Goal: Task Accomplishment & Management: Use online tool/utility

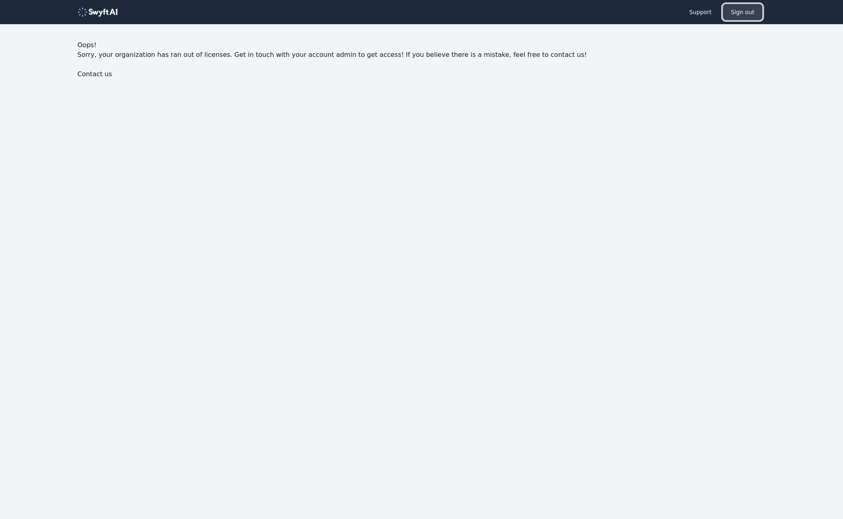
click at [736, 12] on button "Sign out" at bounding box center [743, 12] width 40 height 16
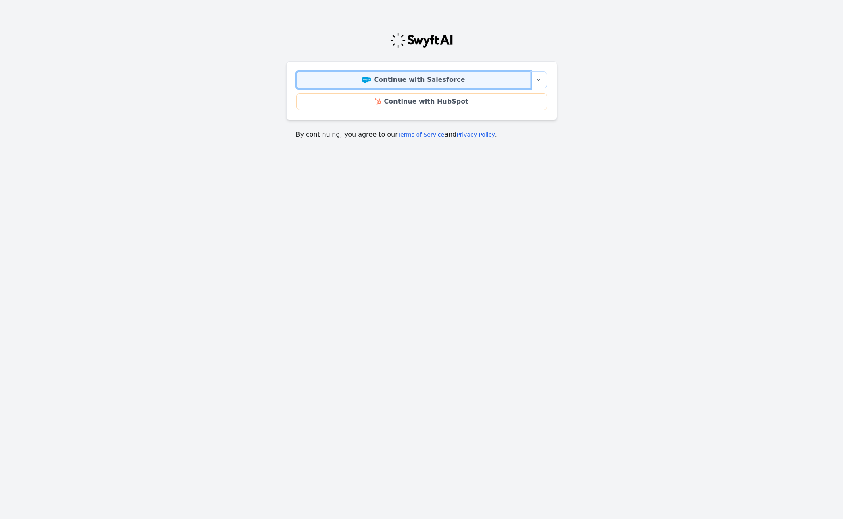
click at [472, 81] on link "Continue with Salesforce" at bounding box center [413, 79] width 234 height 17
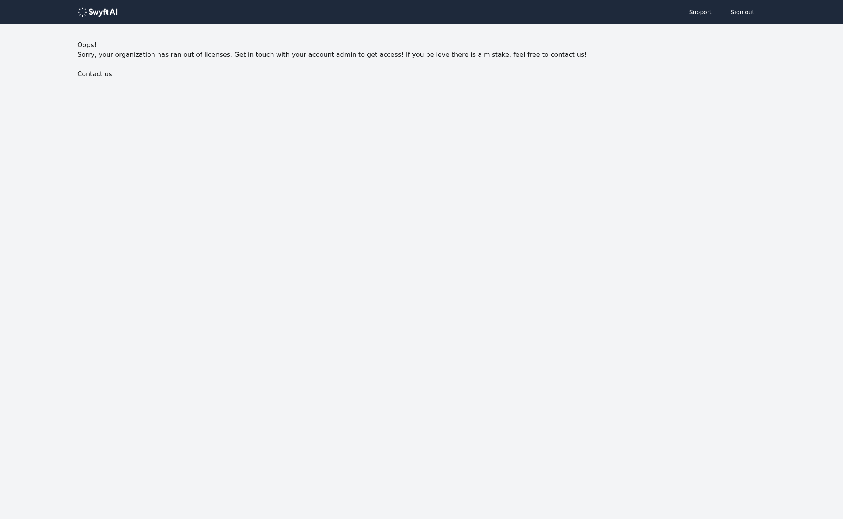
click at [284, 144] on html "Support Sign out Oops! Sorry, your organization has ran out of licenses. Get in…" at bounding box center [421, 72] width 843 height 144
click at [306, 89] on body "Support Sign out Oops! Sorry, your organization has ran out of licenses. Get in…" at bounding box center [421, 72] width 843 height 144
click at [753, 12] on button "Sign out" at bounding box center [743, 12] width 40 height 16
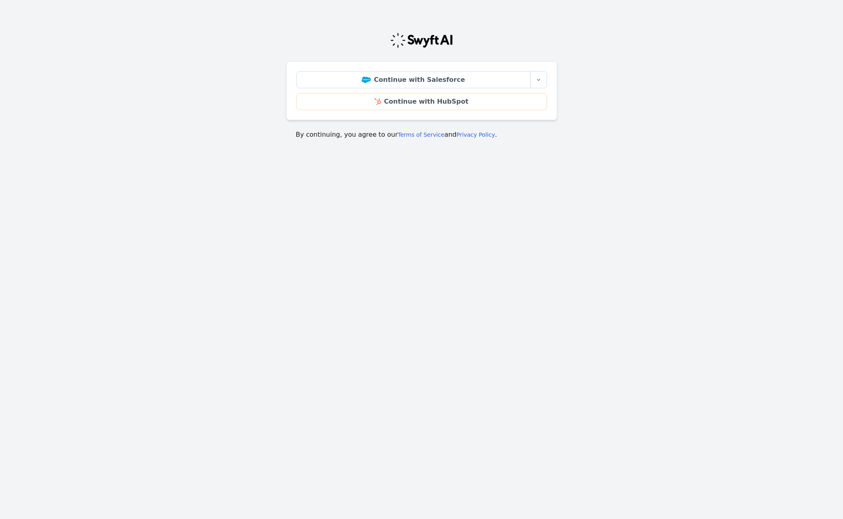
click at [638, 128] on main "Continue with Salesforce More sign-in options Continue with Salesforce Sandbox …" at bounding box center [421, 82] width 843 height 133
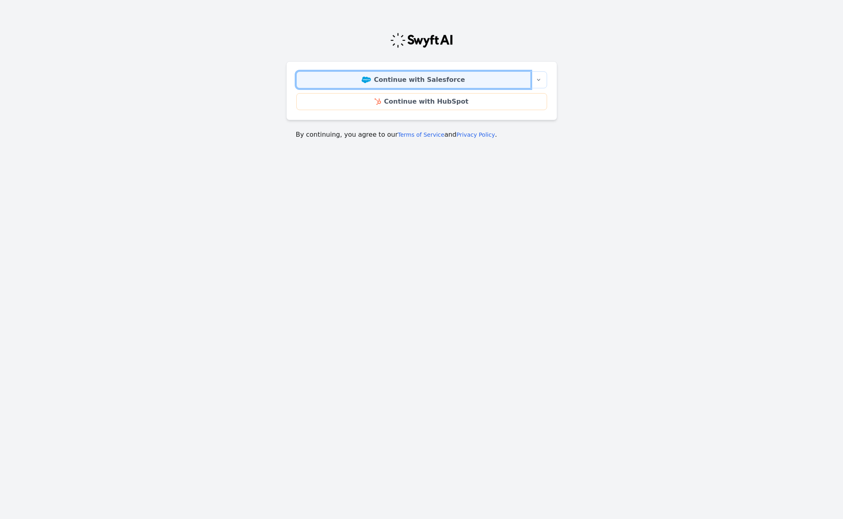
click at [437, 83] on link "Continue with Salesforce" at bounding box center [413, 79] width 234 height 17
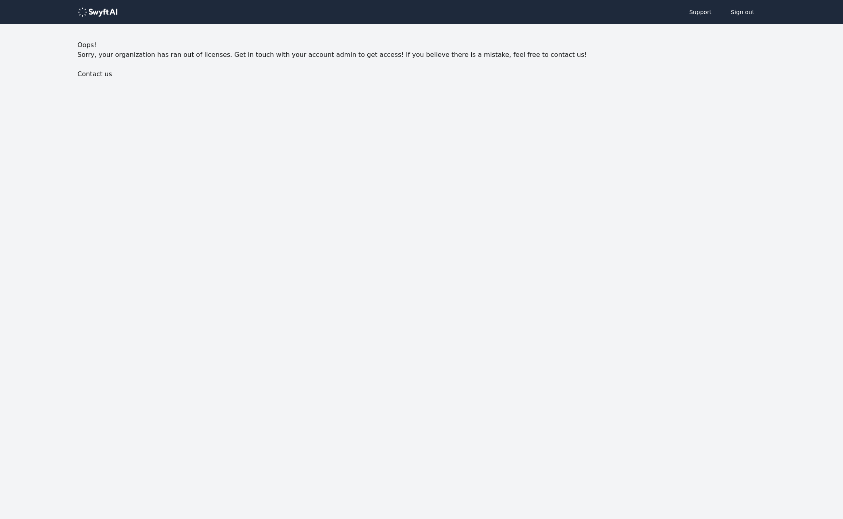
click at [166, 91] on body "Support Sign out Oops! Sorry, your organization has ran out of licenses. Get in…" at bounding box center [421, 72] width 843 height 144
click at [688, 54] on p "Sorry, your organization has ran out of licenses. Get in touch with your accoun…" at bounding box center [421, 55] width 688 height 10
click at [587, 86] on body "Support Sign out Oops! Sorry, your organization has ran out of licenses. Get in…" at bounding box center [421, 72] width 843 height 144
click at [741, 15] on button "Sign out" at bounding box center [743, 12] width 40 height 16
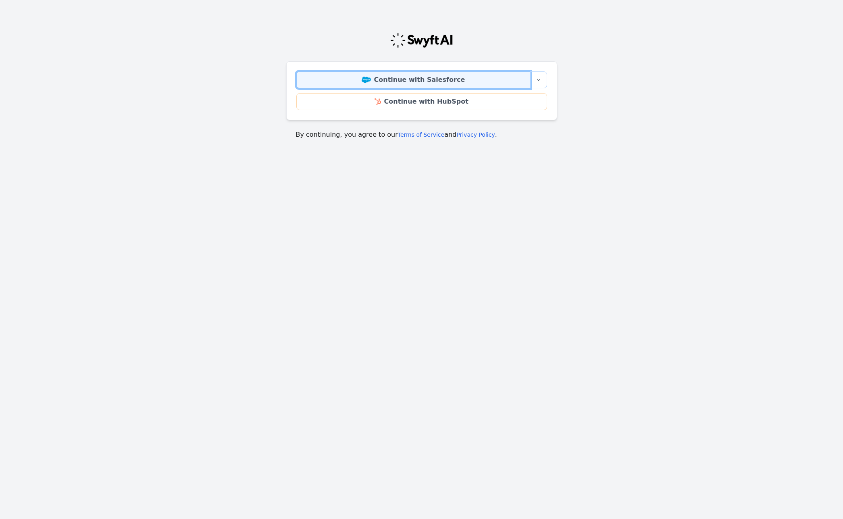
click at [427, 81] on link "Continue with Salesforce" at bounding box center [413, 79] width 234 height 17
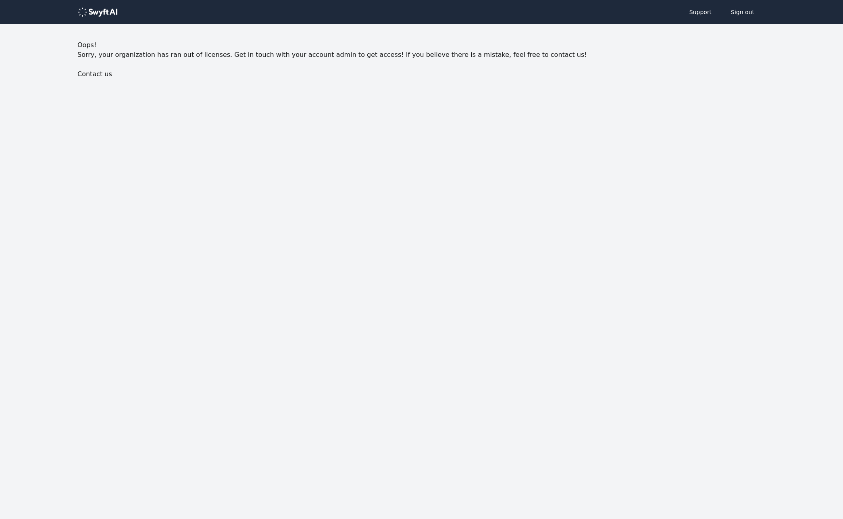
click at [534, 59] on p "Sorry, your organization has ran out of licenses. Get in touch with your accoun…" at bounding box center [421, 55] width 688 height 10
click at [744, 15] on button "Sign out" at bounding box center [743, 12] width 40 height 16
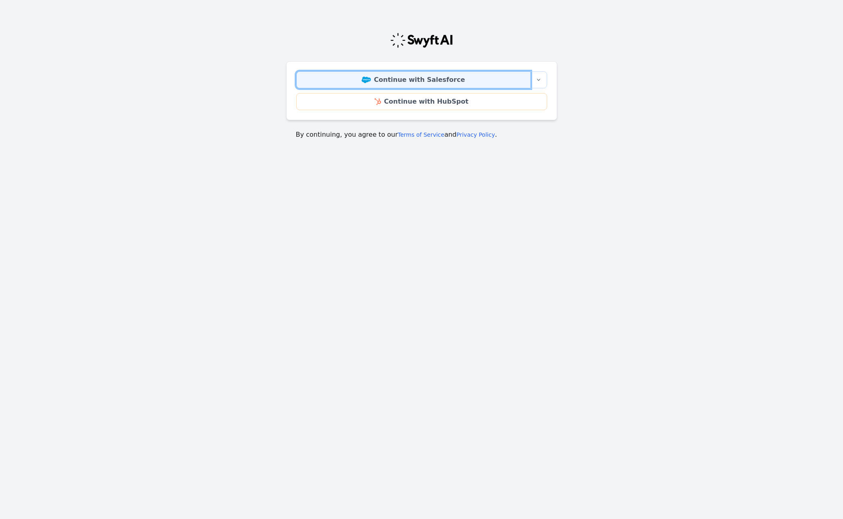
click at [484, 80] on link "Continue with Salesforce" at bounding box center [413, 79] width 234 height 17
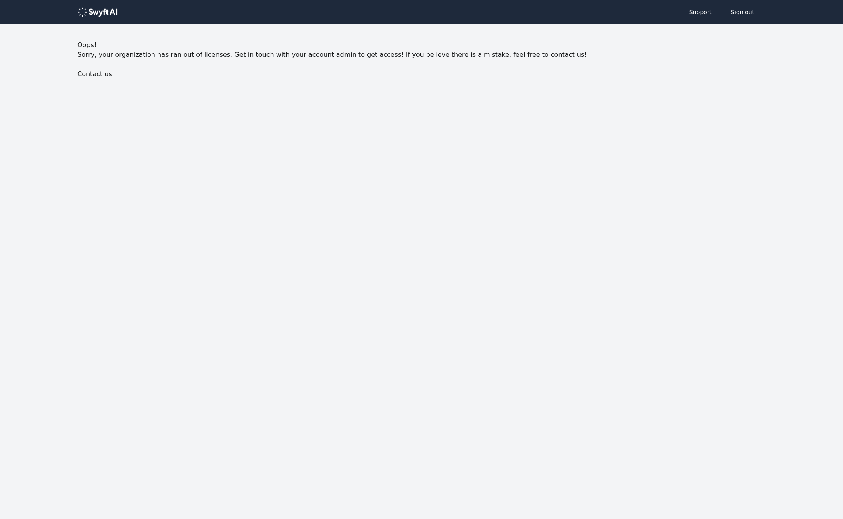
click at [525, 95] on body "Support Sign out Oops! Sorry, your organization has ran out of licenses. Get in…" at bounding box center [421, 72] width 843 height 144
